Goal: Information Seeking & Learning: Learn about a topic

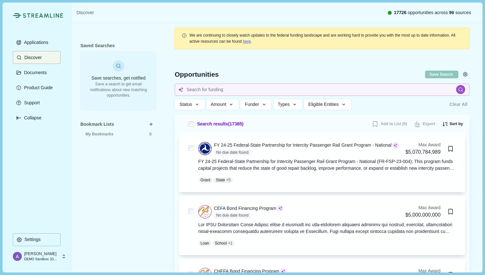
click at [283, 60] on div at bounding box center [321, 83] width 313 height 61
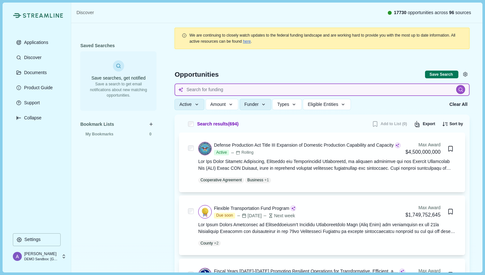
click at [216, 89] on input at bounding box center [321, 89] width 295 height 13
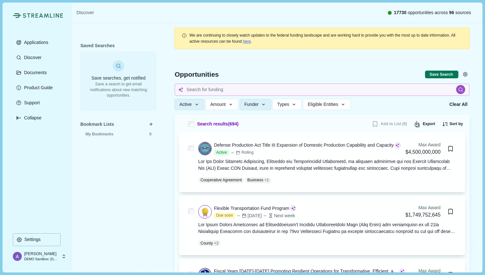
click at [252, 66] on div at bounding box center [321, 83] width 313 height 61
